Goal: Use online tool/utility: Utilize a website feature to perform a specific function

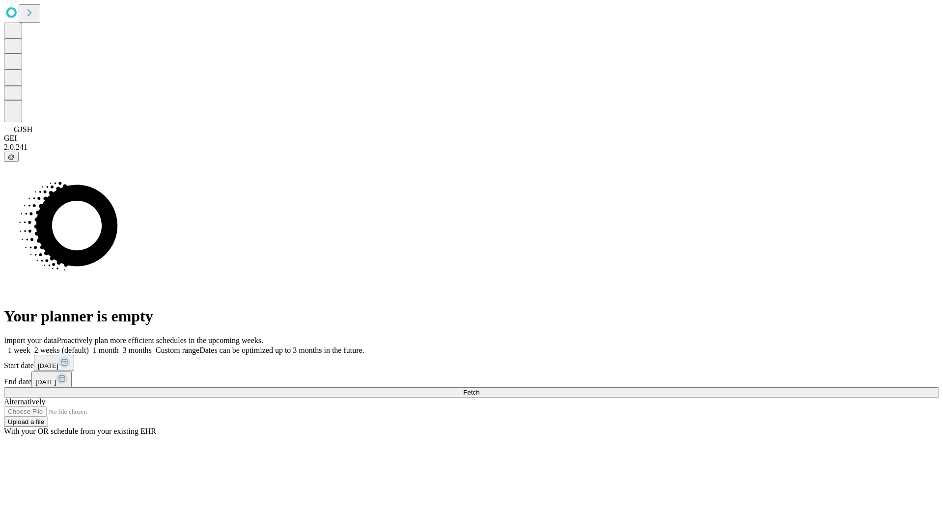
click at [479, 389] on span "Fetch" at bounding box center [471, 392] width 16 height 7
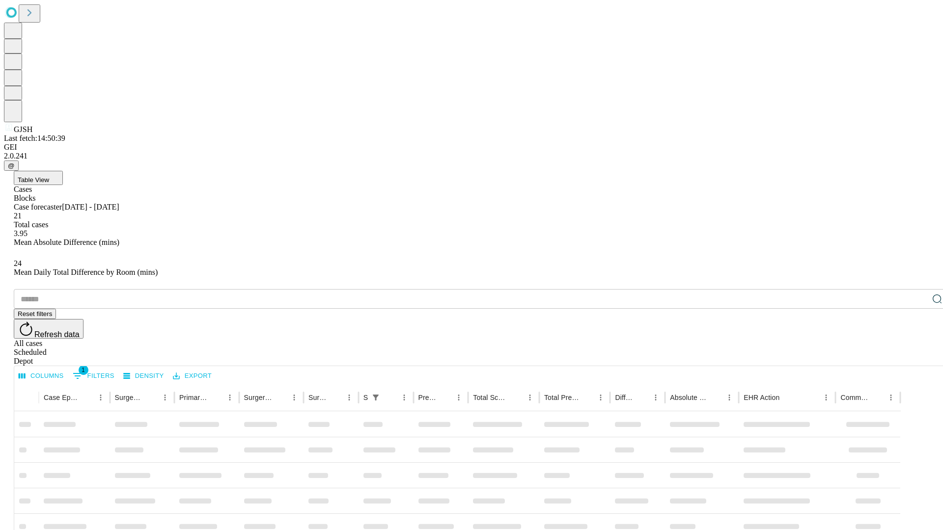
click at [49, 176] on span "Table View" at bounding box center [33, 179] width 31 height 7
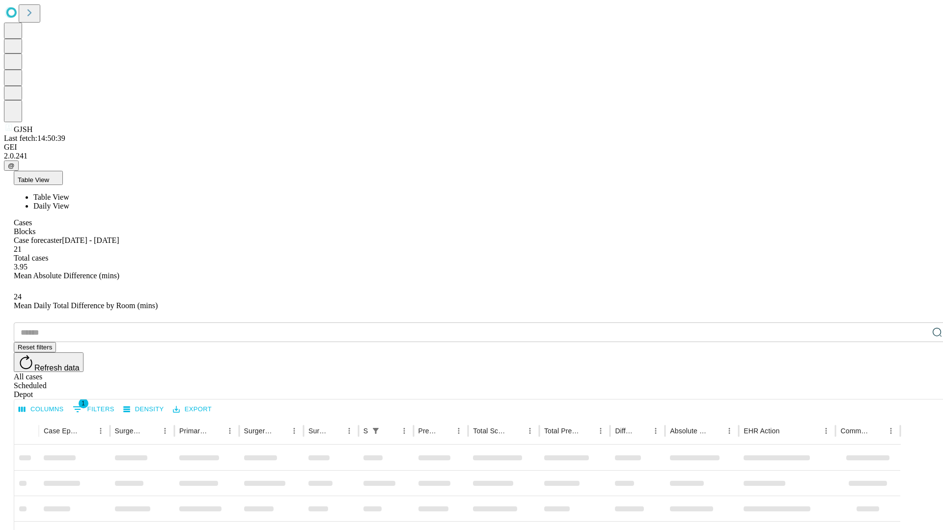
click at [69, 202] on span "Daily View" at bounding box center [51, 206] width 36 height 8
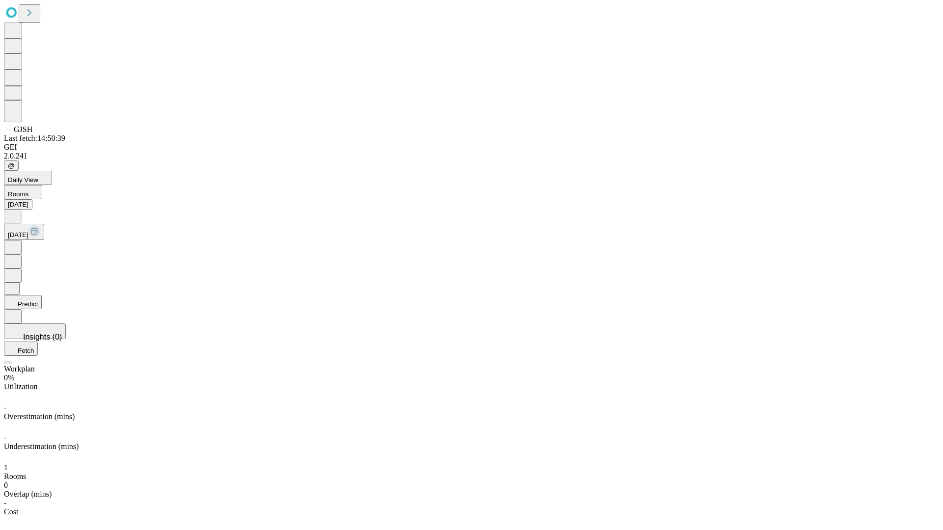
click at [42, 295] on button "Predict" at bounding box center [23, 302] width 38 height 14
